Goal: Information Seeking & Learning: Learn about a topic

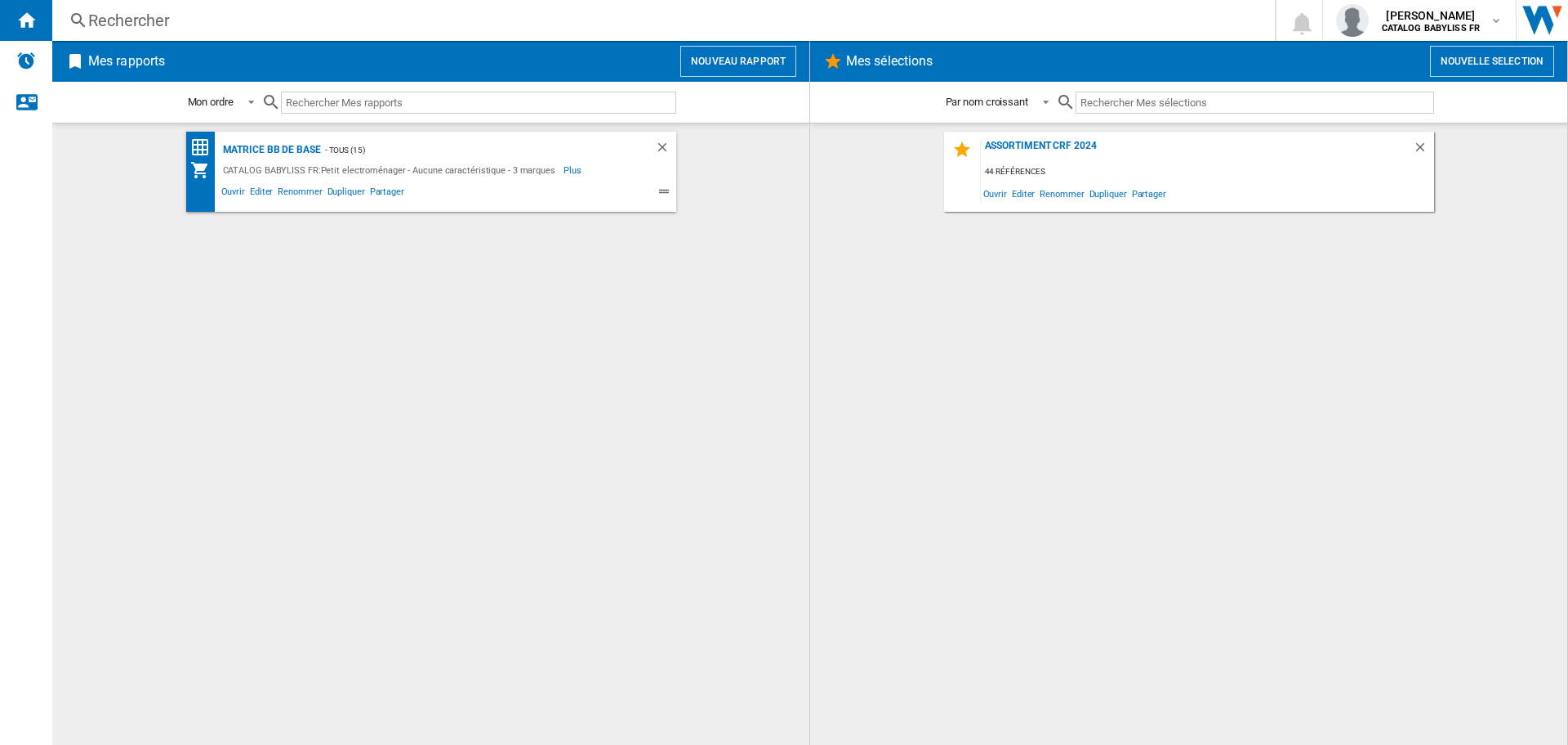
click at [566, 17] on div "Rechercher" at bounding box center [660, 20] width 1145 height 23
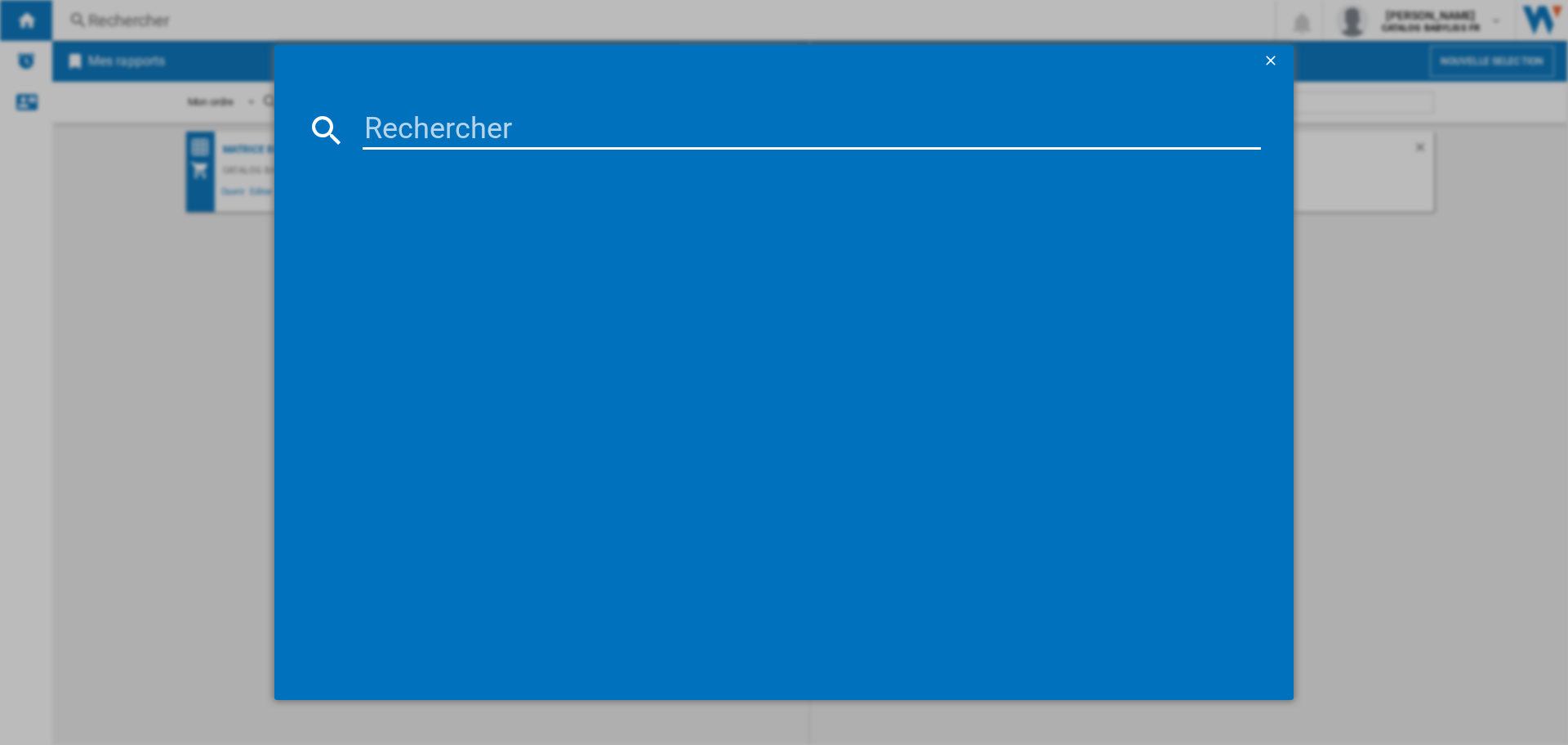
click at [578, 104] on md-dialog-content at bounding box center [784, 389] width 1019 height 622
click at [581, 114] on input at bounding box center [812, 130] width 899 height 39
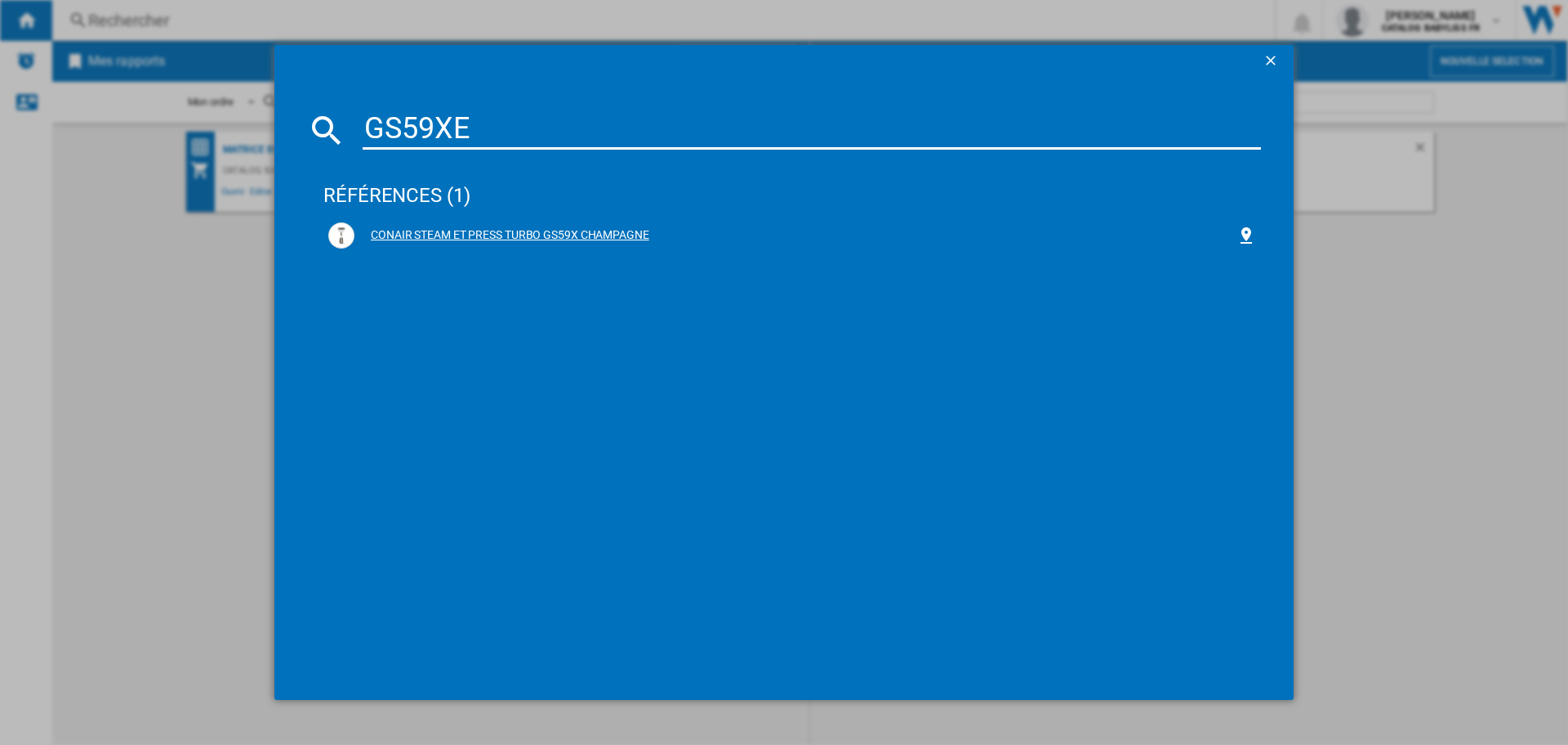
type input "GS59XE"
click at [439, 236] on div "CONAIR STEAM ET PRESS TURBO GS59X CHAMPAGNE" at bounding box center [796, 236] width 882 height 17
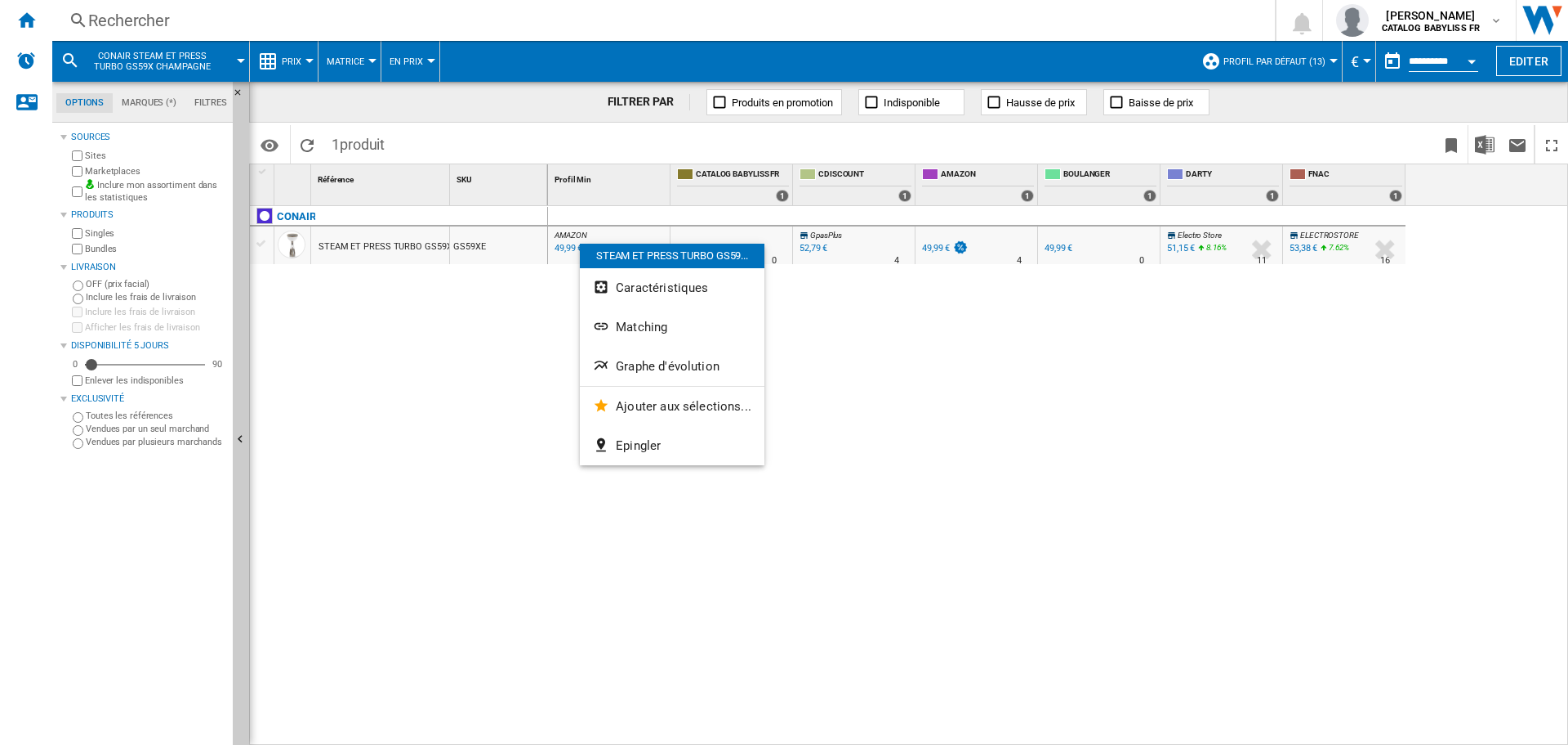
drag, startPoint x: 580, startPoint y: 243, endPoint x: 391, endPoint y: 243, distance: 189.0
drag, startPoint x: 391, startPoint y: 243, endPoint x: 366, endPoint y: 245, distance: 25.1
click at [366, 245] on div at bounding box center [784, 372] width 1568 height 745
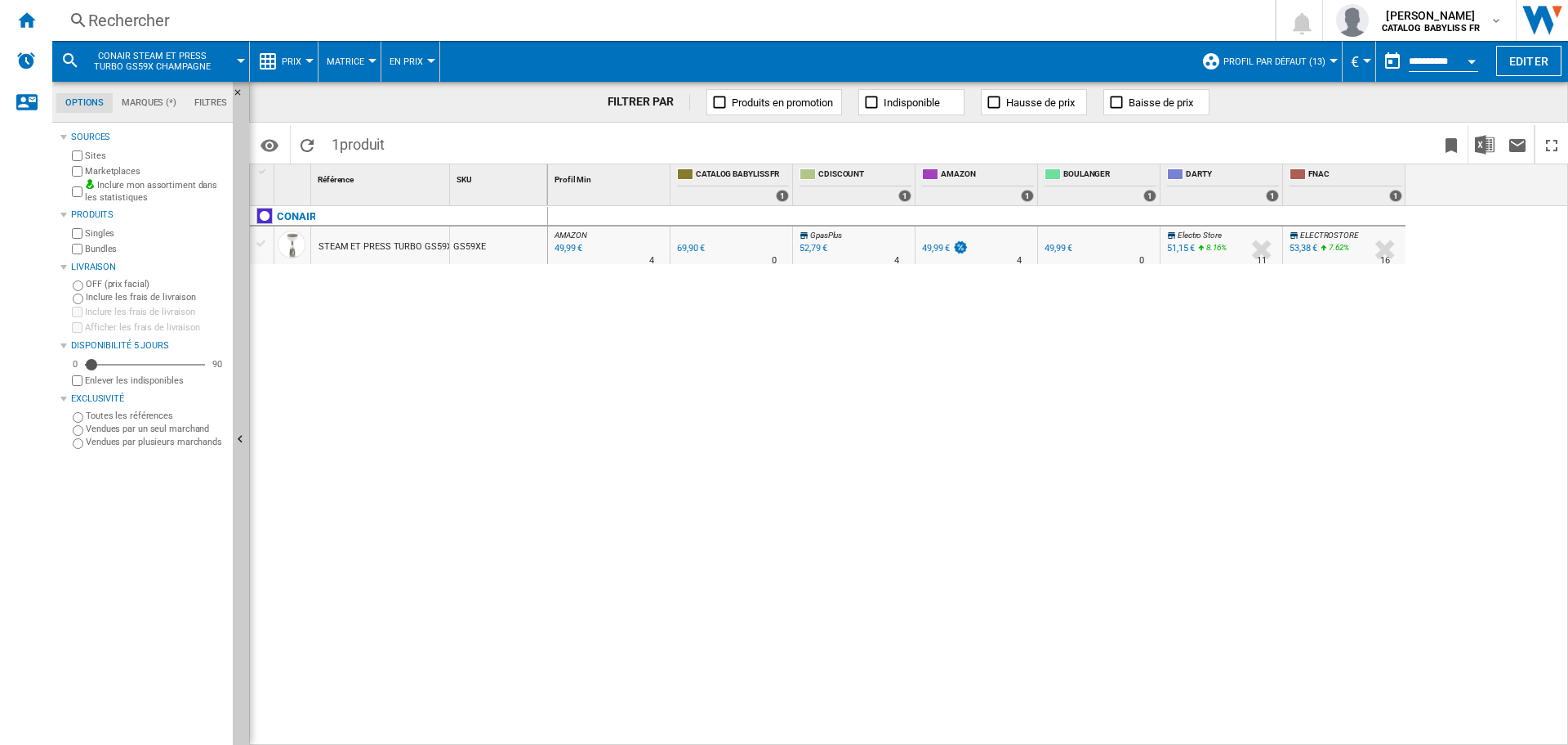
click at [380, 241] on div "STEAM ET PRESS TURBO GS59X CHAMPAGNE" at bounding box center [413, 246] width 189 height 37
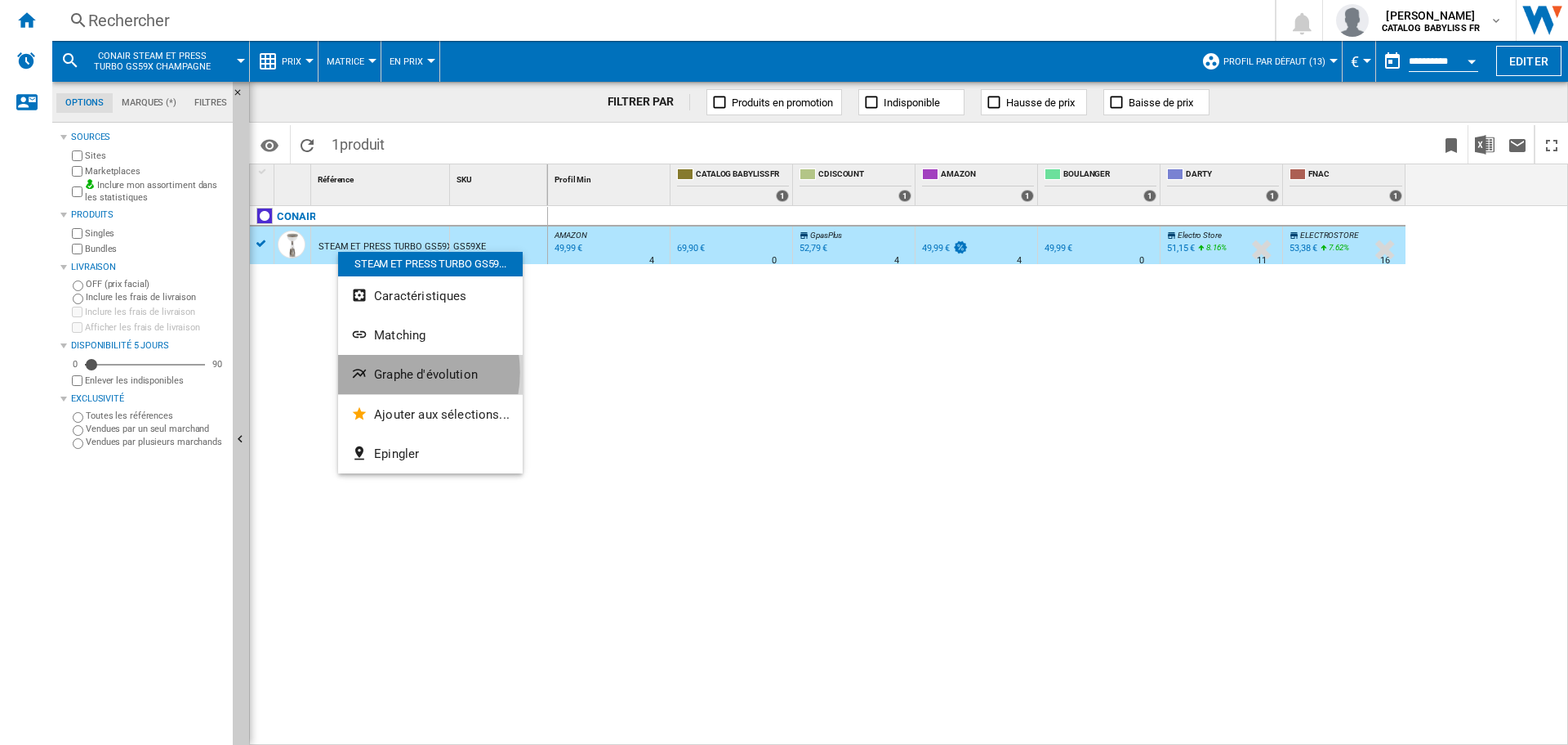
click at [388, 372] on span "Graphe d'évolution" at bounding box center [426, 374] width 104 height 15
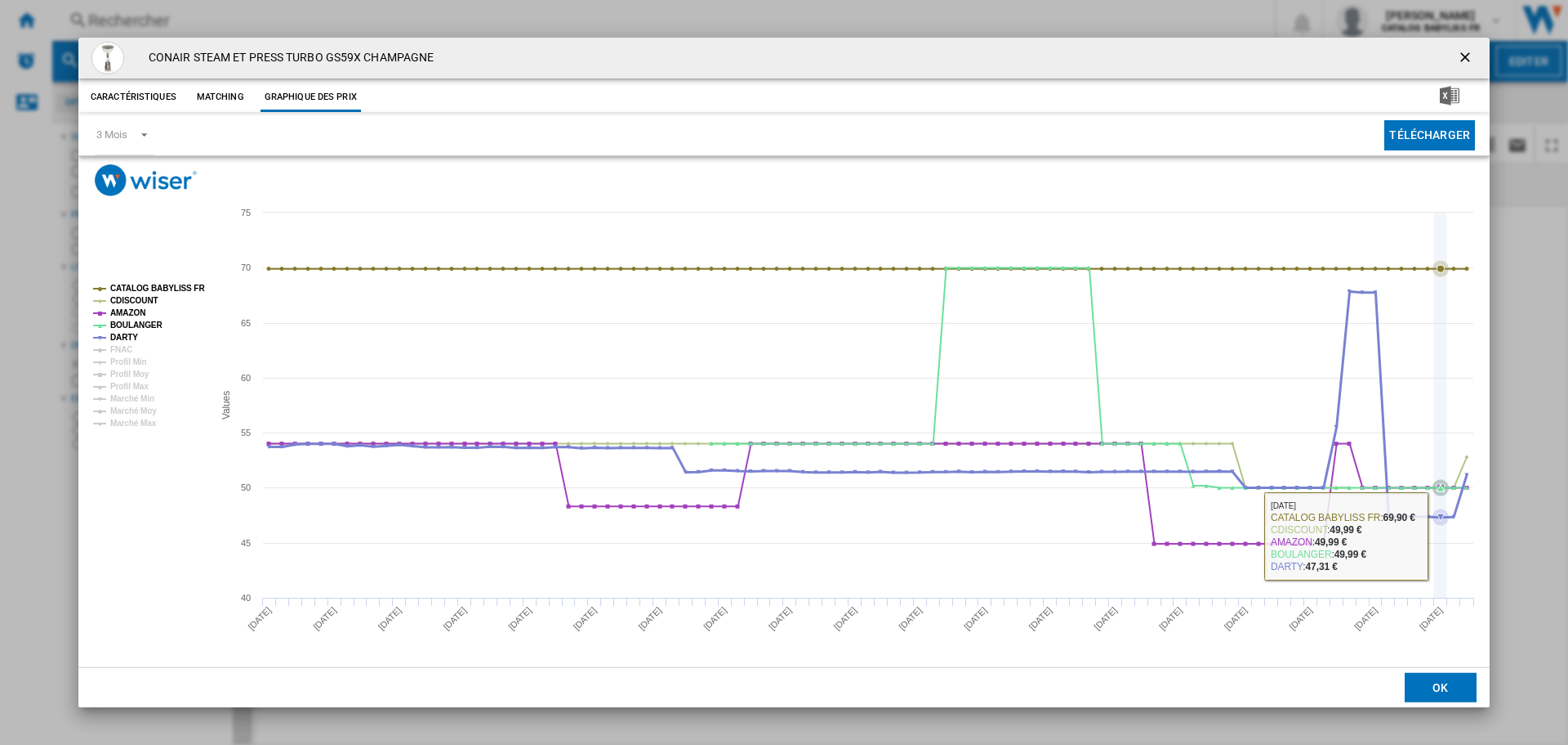
click at [1441, 534] on icon "Product popup" at bounding box center [1441, 405] width 0 height 385
